Goal: Find specific page/section: Find specific page/section

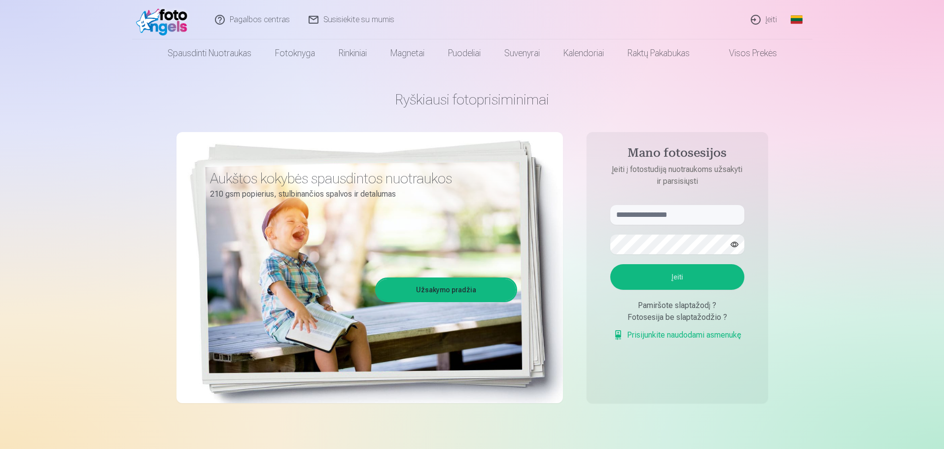
click at [767, 25] on link "Įeiti" at bounding box center [764, 19] width 45 height 39
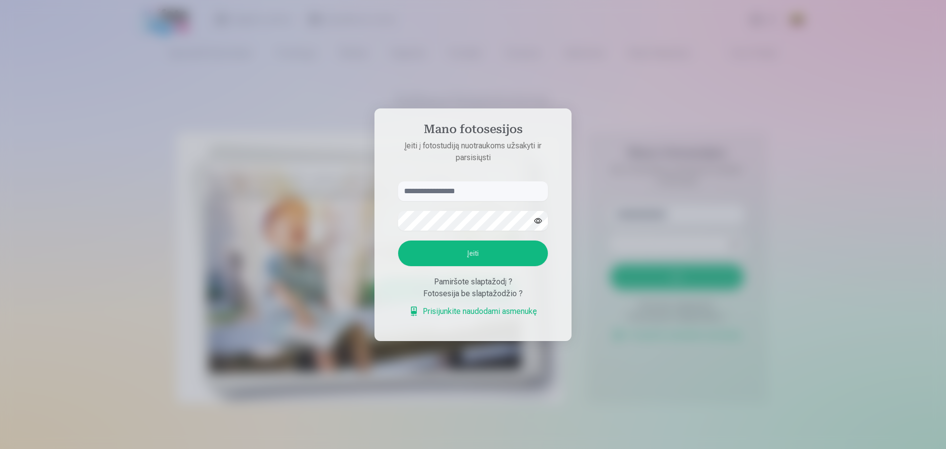
click at [474, 191] on input "text" at bounding box center [473, 191] width 150 height 20
click at [398, 365] on div at bounding box center [473, 224] width 946 height 449
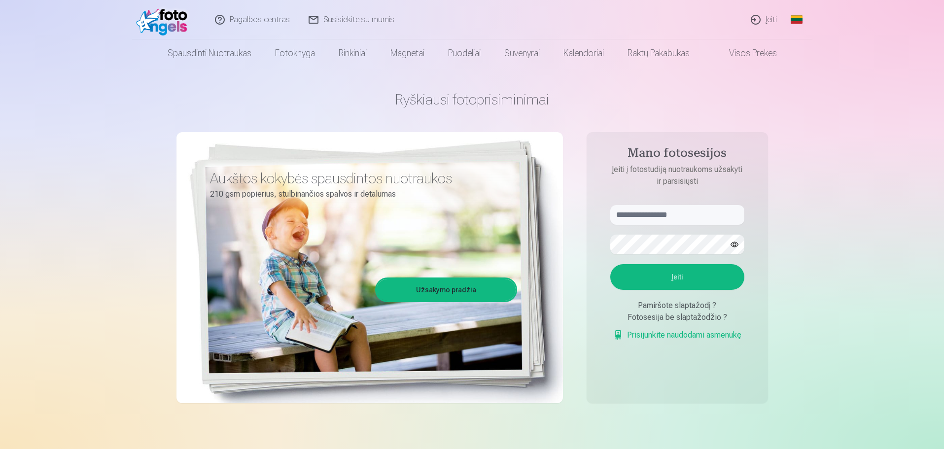
click at [769, 21] on link "Įeiti" at bounding box center [764, 19] width 45 height 39
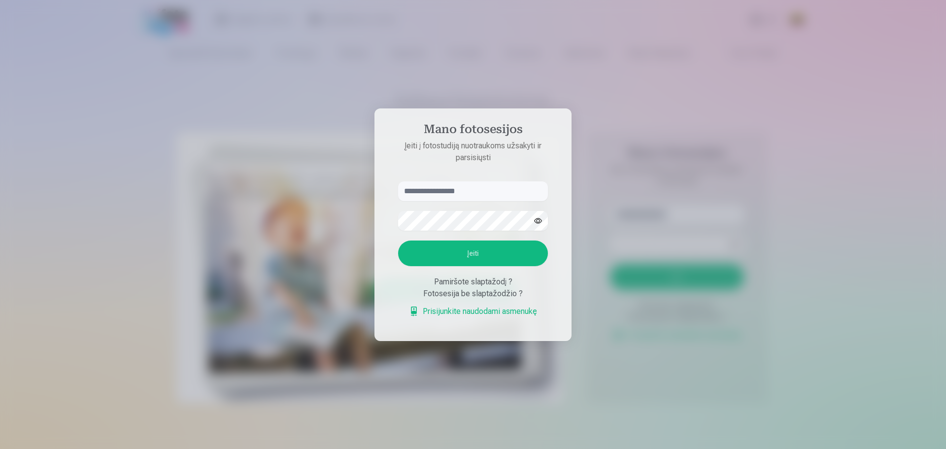
click at [502, 193] on input "text" at bounding box center [473, 191] width 150 height 20
click at [491, 192] on input "text" at bounding box center [473, 191] width 150 height 20
click at [461, 288] on div "Fotosesija be slaptažodžio ?" at bounding box center [473, 294] width 150 height 12
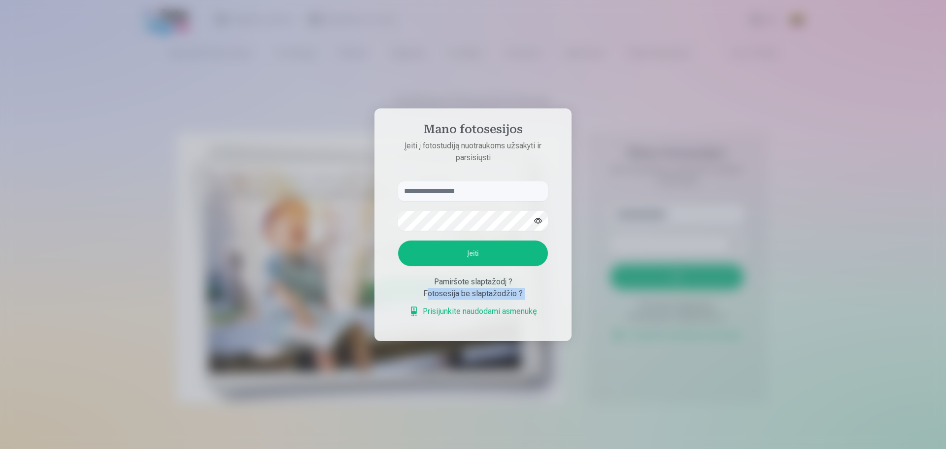
click at [461, 288] on div "Fotosesija be slaptažodžio ?" at bounding box center [473, 294] width 150 height 12
click at [562, 291] on aside "Mano fotosesijos Įeiti į fotostudiją nuotraukoms užsakyti ir parsisiųsti Įeiti …" at bounding box center [472, 224] width 197 height 233
